Goal: Share content: Share content

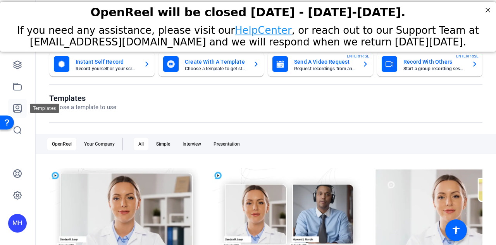
click at [16, 107] on icon at bounding box center [17, 107] width 9 height 9
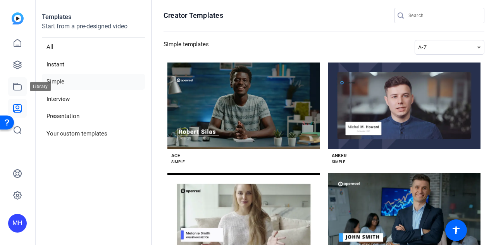
click at [20, 88] on icon at bounding box center [17, 86] width 9 height 9
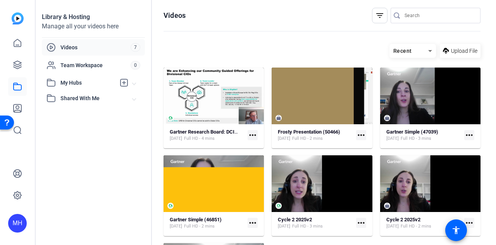
click at [253, 130] on mat-icon "more_horiz" at bounding box center [253, 135] width 10 height 10
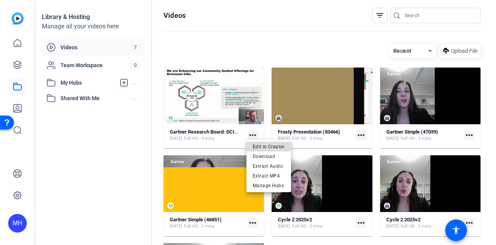
click at [264, 145] on span "Edit in Creator" at bounding box center [269, 145] width 32 height 9
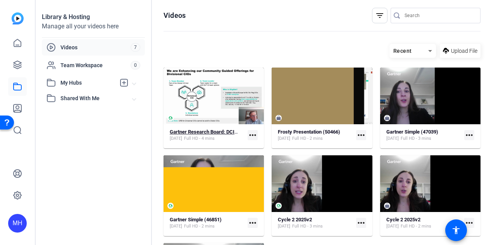
click at [215, 140] on span "Full HD - 4 mins" at bounding box center [199, 138] width 31 height 6
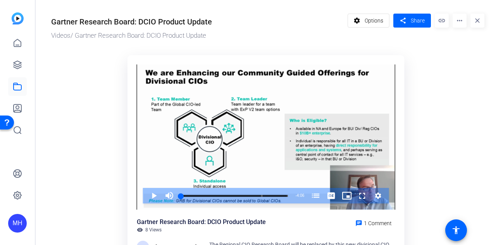
click at [453, 24] on mat-icon "more_horiz" at bounding box center [460, 21] width 14 height 14
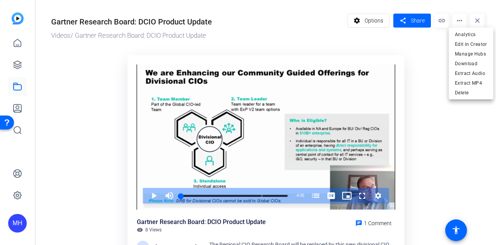
click at [429, 59] on div at bounding box center [248, 122] width 496 height 245
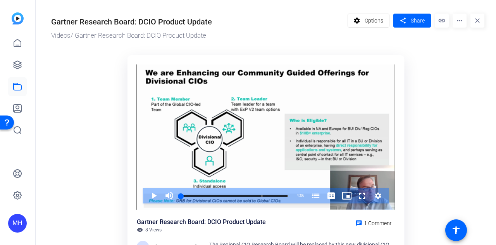
click at [455, 19] on mat-icon "more_horiz" at bounding box center [460, 21] width 14 height 14
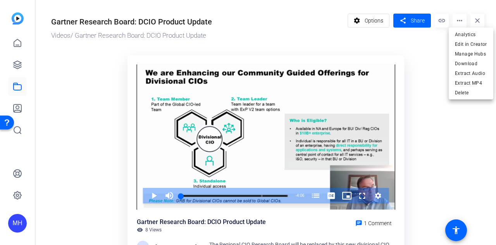
click at [437, 55] on div at bounding box center [248, 122] width 496 height 245
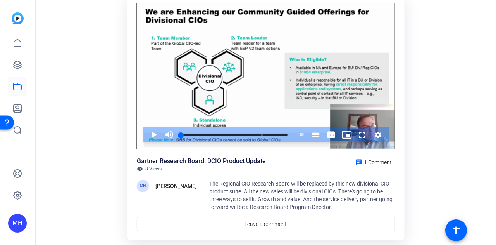
scroll to position [83, 0]
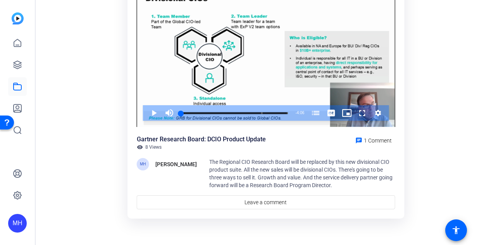
click at [233, 169] on span "The Regional CIO Research Board will be replaced by this new divisional CIO pro…" at bounding box center [300, 173] width 183 height 29
click at [136, 165] on div "Video Player is loading. Play Video Play Mute Current Time 0:00 / Duration 4:06…" at bounding box center [266, 95] width 277 height 246
click at [367, 139] on span "1 Comment" at bounding box center [378, 140] width 28 height 6
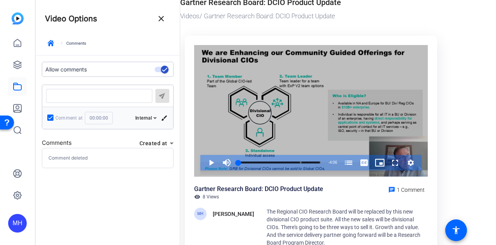
scroll to position [0, 0]
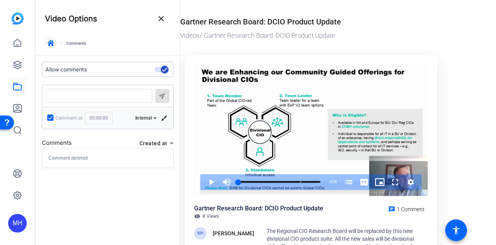
click at [54, 41] on span "button" at bounding box center [50, 43] width 19 height 19
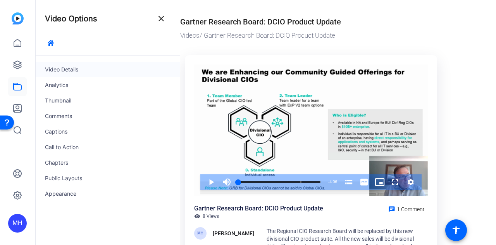
click at [68, 68] on div "Video Details" at bounding box center [108, 70] width 144 height 16
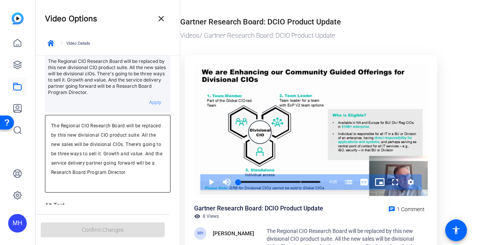
scroll to position [78, 0]
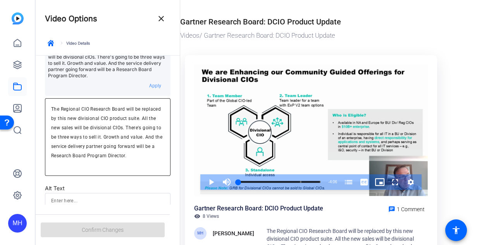
click at [51, 109] on textarea "The Regional CIO Research Board will be replaced by this new divisional CIO pro…" at bounding box center [107, 136] width 113 height 65
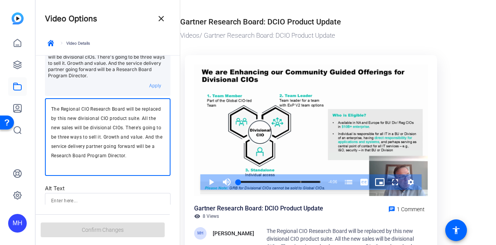
paste textarea "[URL][DOMAIN_NAME]"
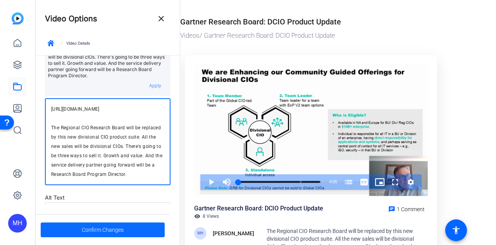
type textarea "[URL][DOMAIN_NAME] The Regional CIO Research Board will be replaced by this new…"
click at [98, 227] on span "Confirm Changes" at bounding box center [103, 229] width 42 height 15
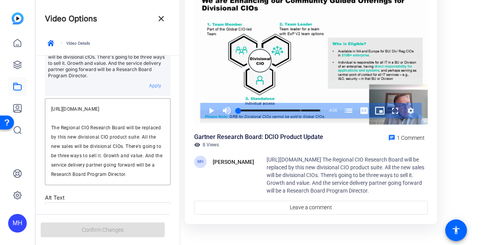
scroll to position [71, 0]
click at [121, 151] on textarea "[URL][DOMAIN_NAME] The Regional CIO Research Board will be replaced by this new…" at bounding box center [107, 141] width 113 height 74
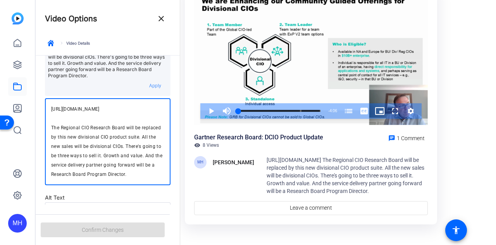
click at [141, 139] on textarea "[URL][DOMAIN_NAME] The Regional CIO Research Board will be replaced by this new…" at bounding box center [107, 141] width 113 height 74
drag, startPoint x: 137, startPoint y: 139, endPoint x: 37, endPoint y: 104, distance: 105.9
click at [37, 104] on form "Video Title Gartner Research Board: DCIO Product Update Video Description repla…" at bounding box center [108, 130] width 144 height 304
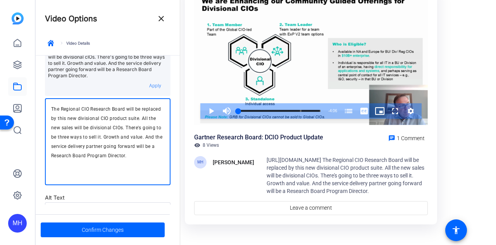
click at [52, 128] on textarea "The Regional CIO Research Board will be replaced by this new divisional CIO pro…" at bounding box center [107, 141] width 113 height 74
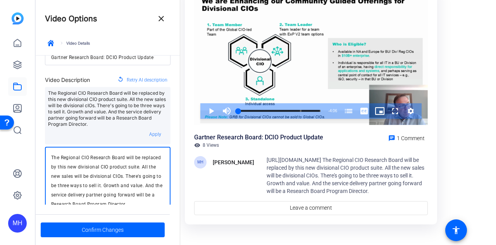
scroll to position [0, 0]
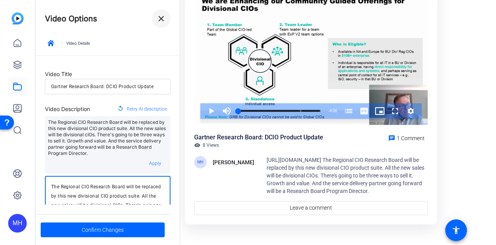
type textarea "The Regional CIO Research Board will be replaced by this new divisional CIO pro…"
click at [167, 16] on span at bounding box center [161, 18] width 19 height 19
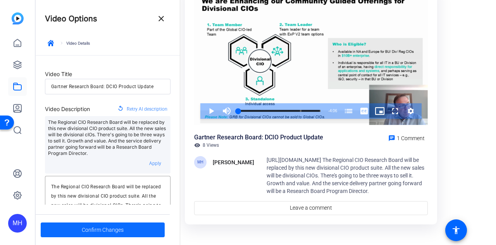
click at [102, 234] on span "Confirm Changes" at bounding box center [103, 229] width 42 height 15
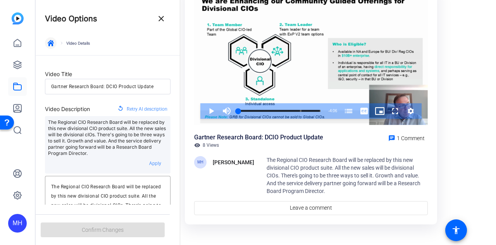
click at [53, 43] on icon "button" at bounding box center [51, 43] width 6 height 6
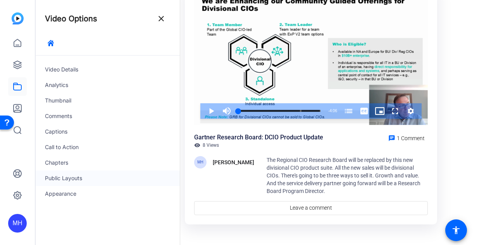
click at [73, 178] on div "Public Layouts" at bounding box center [108, 178] width 144 height 16
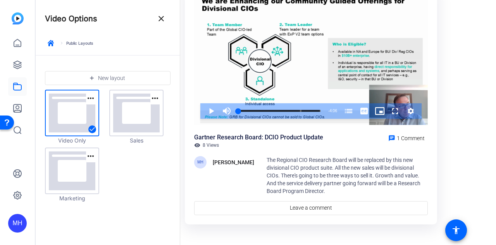
click at [64, 43] on div "keyboard_arrow_right Public Layouts" at bounding box center [108, 46] width 126 height 18
click at [50, 41] on icon "button" at bounding box center [51, 43] width 6 height 6
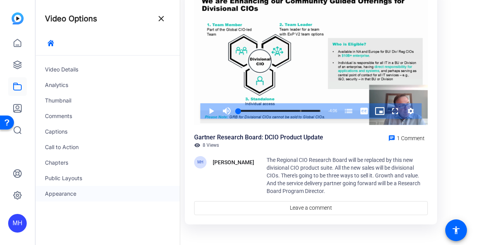
click at [71, 192] on div "Appearance" at bounding box center [108, 194] width 144 height 16
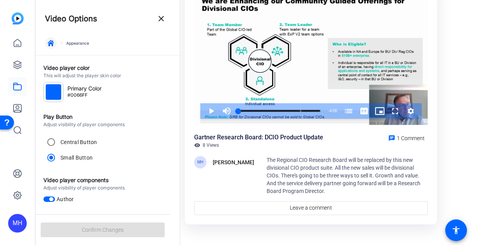
click at [57, 43] on span "button" at bounding box center [50, 43] width 19 height 19
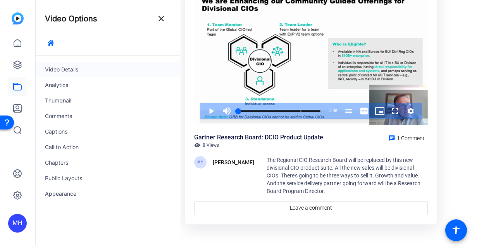
click at [62, 68] on div "Video Details" at bounding box center [108, 70] width 144 height 16
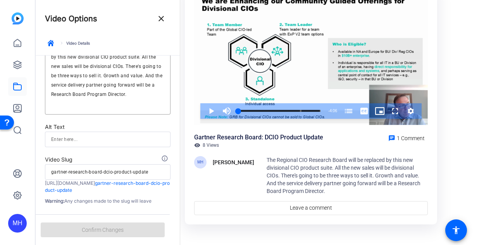
scroll to position [145, 0]
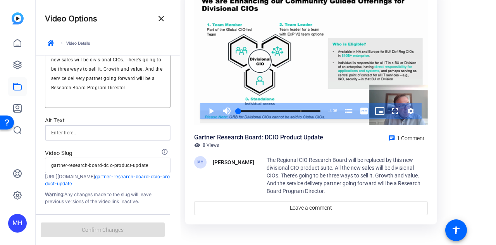
click at [90, 131] on input at bounding box center [107, 132] width 113 height 9
paste input "[URL][DOMAIN_NAME]"
click at [87, 131] on input "[URL][DOMAIN_NAME]" at bounding box center [107, 132] width 113 height 9
click at [88, 131] on input "[URL][DOMAIN_NAME]" at bounding box center [107, 132] width 113 height 9
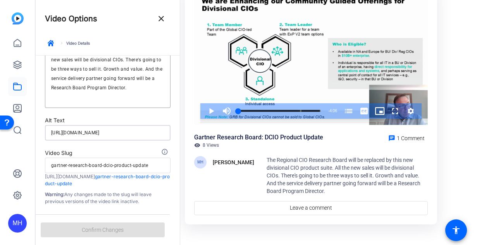
type input "[URL][DOMAIN_NAME]"
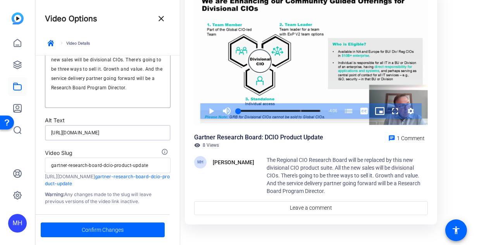
click at [88, 131] on input "[URL][DOMAIN_NAME]" at bounding box center [107, 132] width 113 height 9
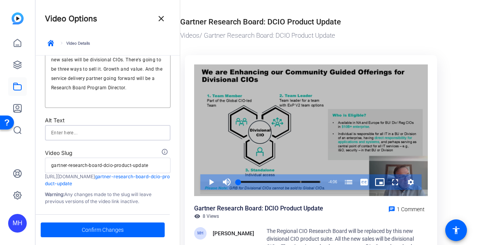
scroll to position [0, 0]
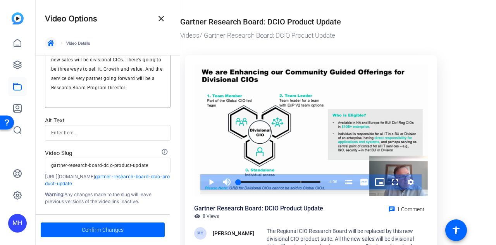
click at [44, 46] on span "button" at bounding box center [50, 43] width 19 height 19
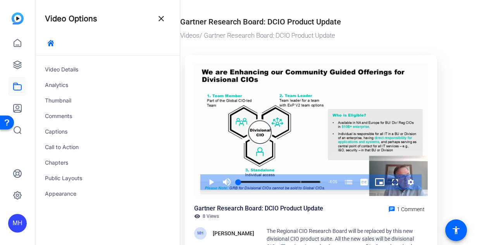
click at [182, 82] on div "Video Player is loading. Play Video Play Mute Current Time 0:00 / Duration 4:06…" at bounding box center [311, 176] width 262 height 252
click at [67, 102] on div "Thumbnail" at bounding box center [108, 101] width 144 height 16
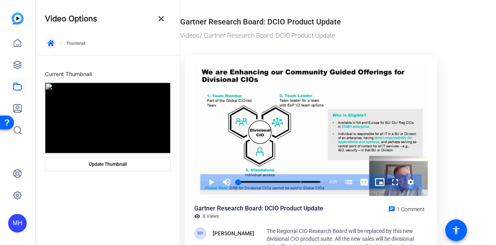
click at [53, 45] on icon "button" at bounding box center [51, 43] width 6 height 6
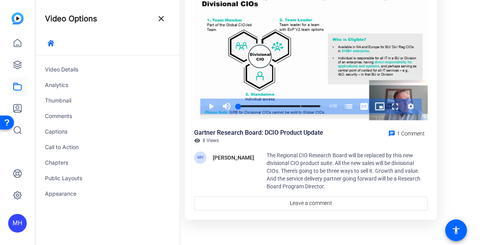
scroll to position [79, 0]
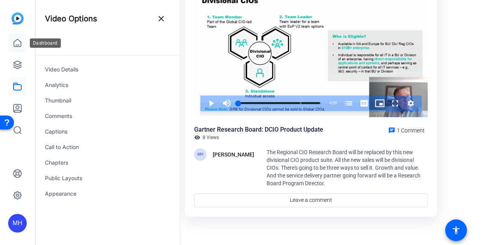
click at [18, 47] on icon at bounding box center [17, 42] width 9 height 9
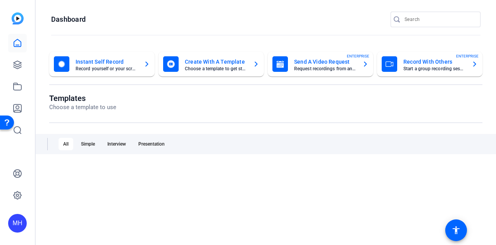
scroll to position [0, 0]
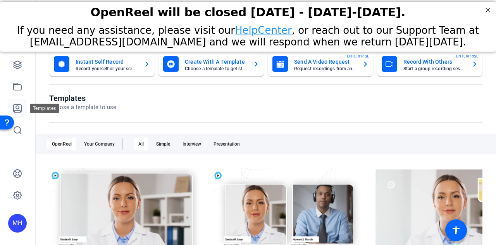
click at [18, 102] on link at bounding box center [17, 108] width 19 height 19
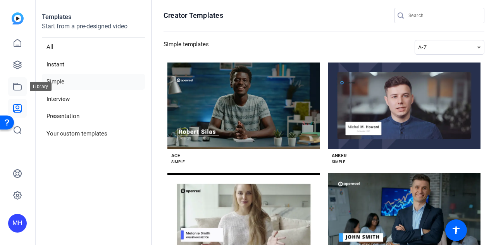
click at [14, 86] on icon at bounding box center [17, 86] width 9 height 9
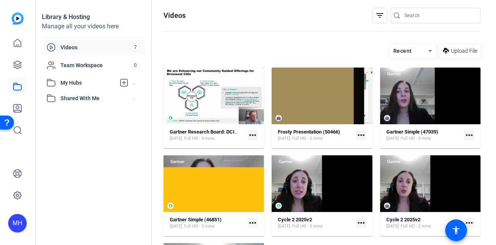
click at [253, 131] on mat-icon "more_horiz" at bounding box center [253, 135] width 10 height 10
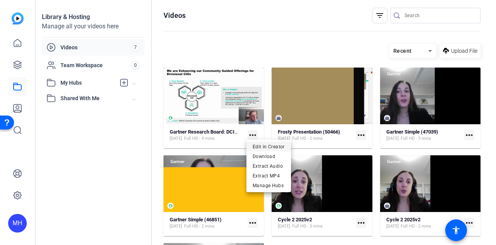
click at [271, 145] on span "Edit in Creator" at bounding box center [269, 145] width 32 height 9
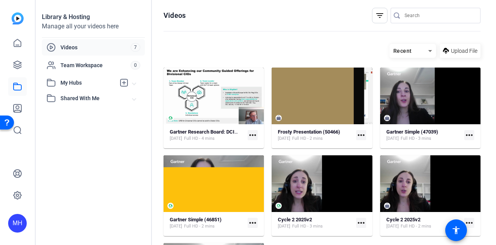
click at [252, 134] on mat-icon "more_horiz" at bounding box center [253, 135] width 10 height 10
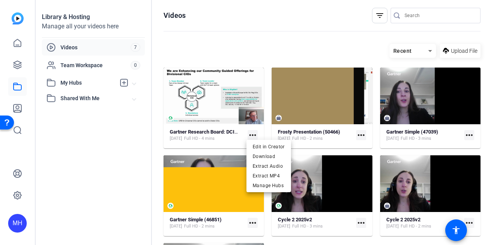
click at [252, 134] on div at bounding box center [248, 122] width 496 height 245
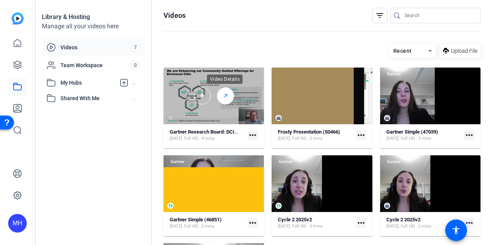
click at [224, 95] on icon at bounding box center [225, 95] width 6 height 9
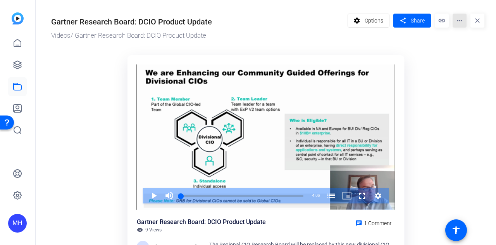
click at [455, 21] on mat-icon "more_horiz" at bounding box center [460, 21] width 14 height 14
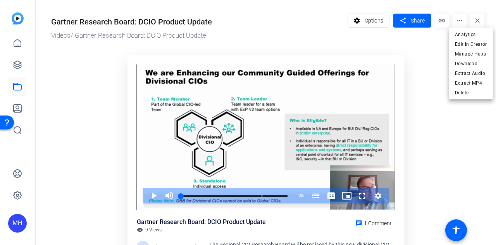
click at [458, 155] on div at bounding box center [248, 122] width 496 height 245
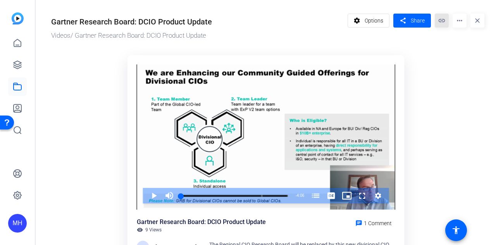
click at [439, 19] on mat-icon "link" at bounding box center [442, 21] width 14 height 14
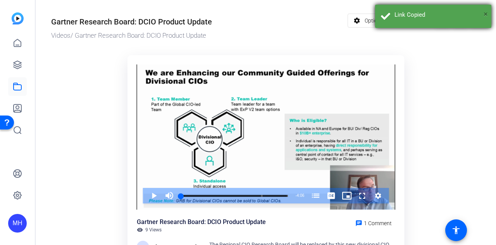
click at [484, 14] on span "×" at bounding box center [486, 13] width 4 height 9
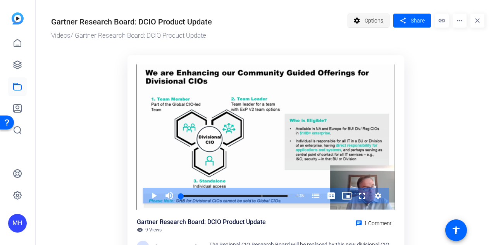
click at [365, 21] on span "Options" at bounding box center [374, 20] width 19 height 15
